Goal: Information Seeking & Learning: Learn about a topic

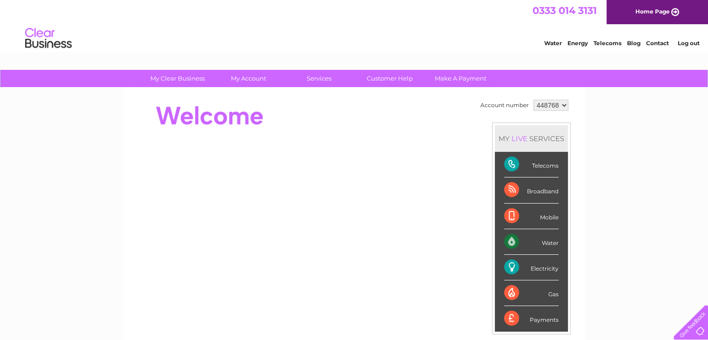
click at [655, 45] on link "Contact" at bounding box center [657, 43] width 23 height 7
click at [387, 77] on link "Customer Help" at bounding box center [389, 78] width 77 height 17
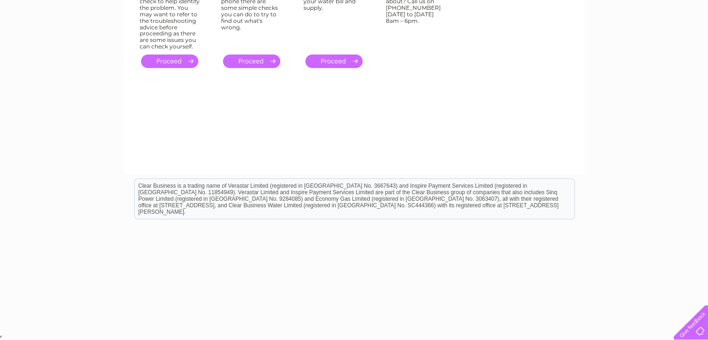
scroll to position [8, 0]
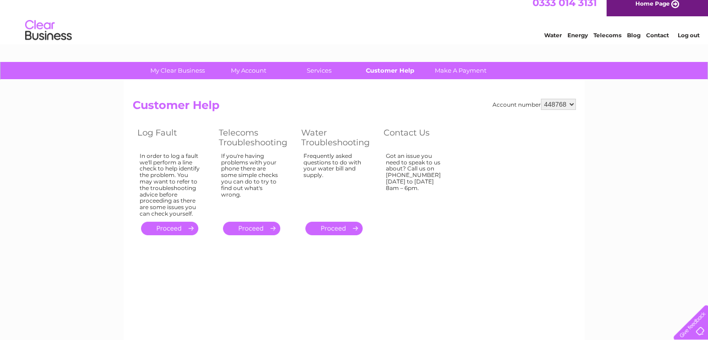
click at [402, 68] on link "Customer Help" at bounding box center [389, 70] width 77 height 17
